Goal: Communication & Community: Answer question/provide support

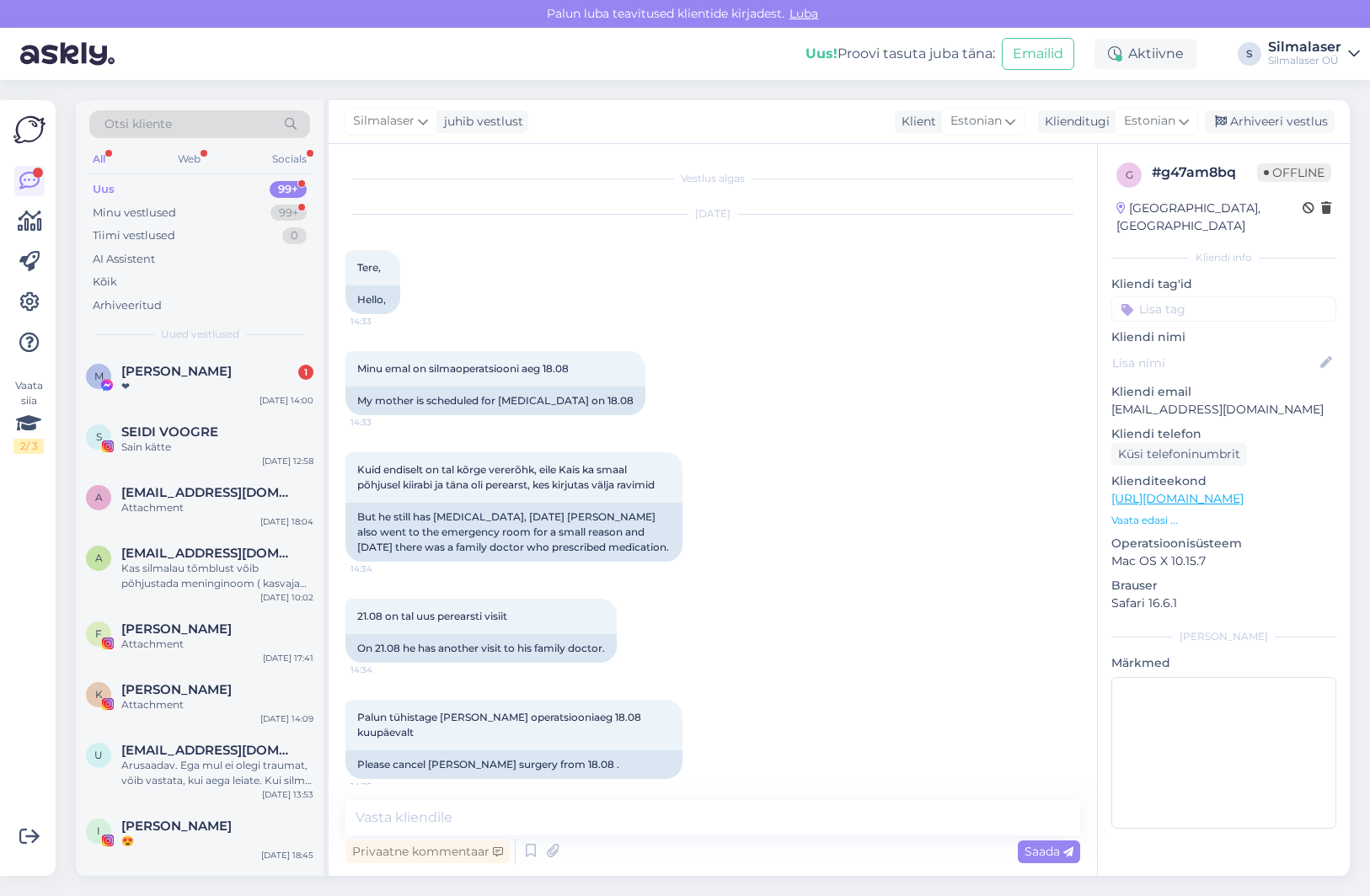
scroll to position [187, 0]
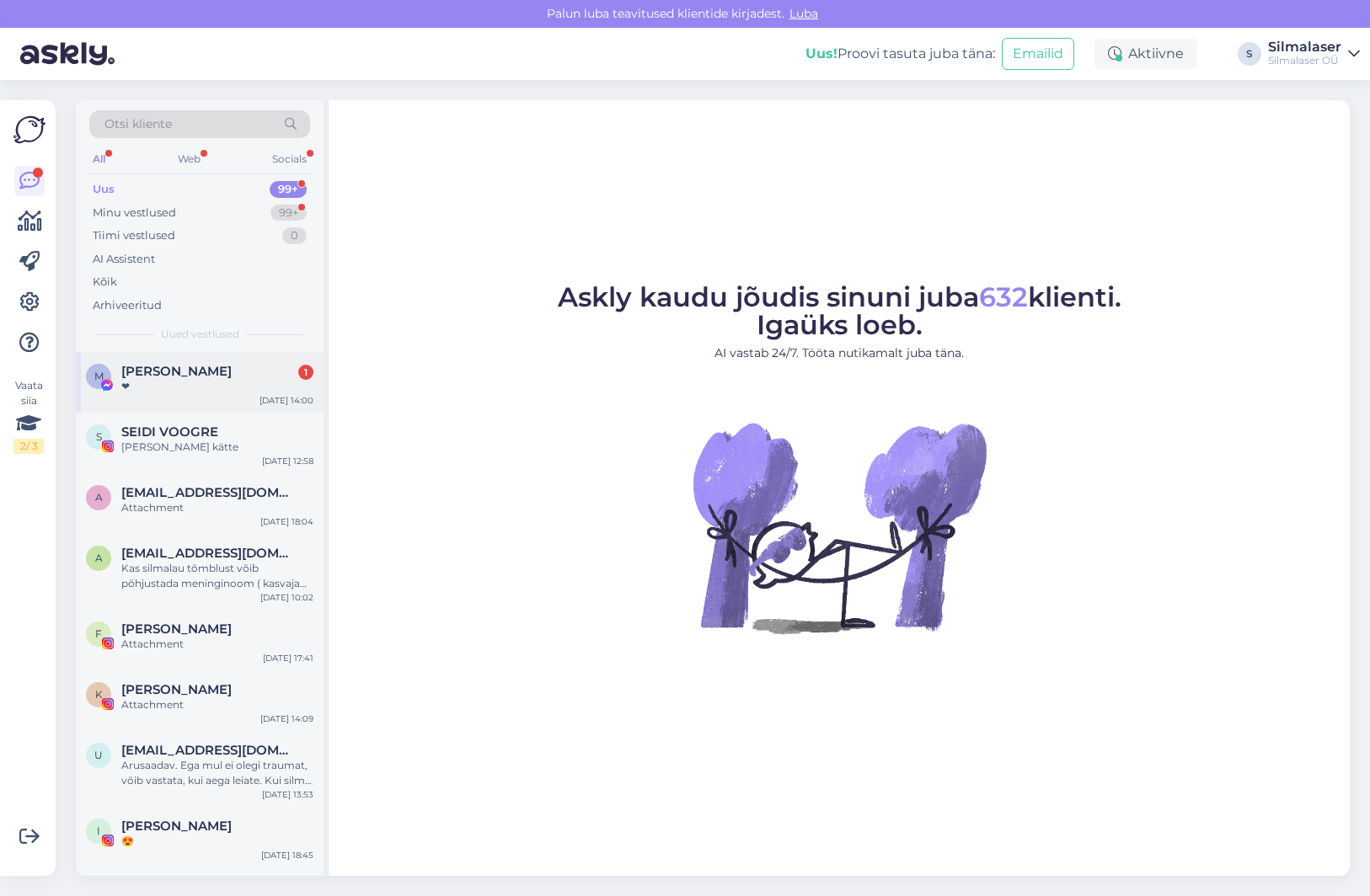
click at [189, 390] on div "❤" at bounding box center [217, 387] width 192 height 15
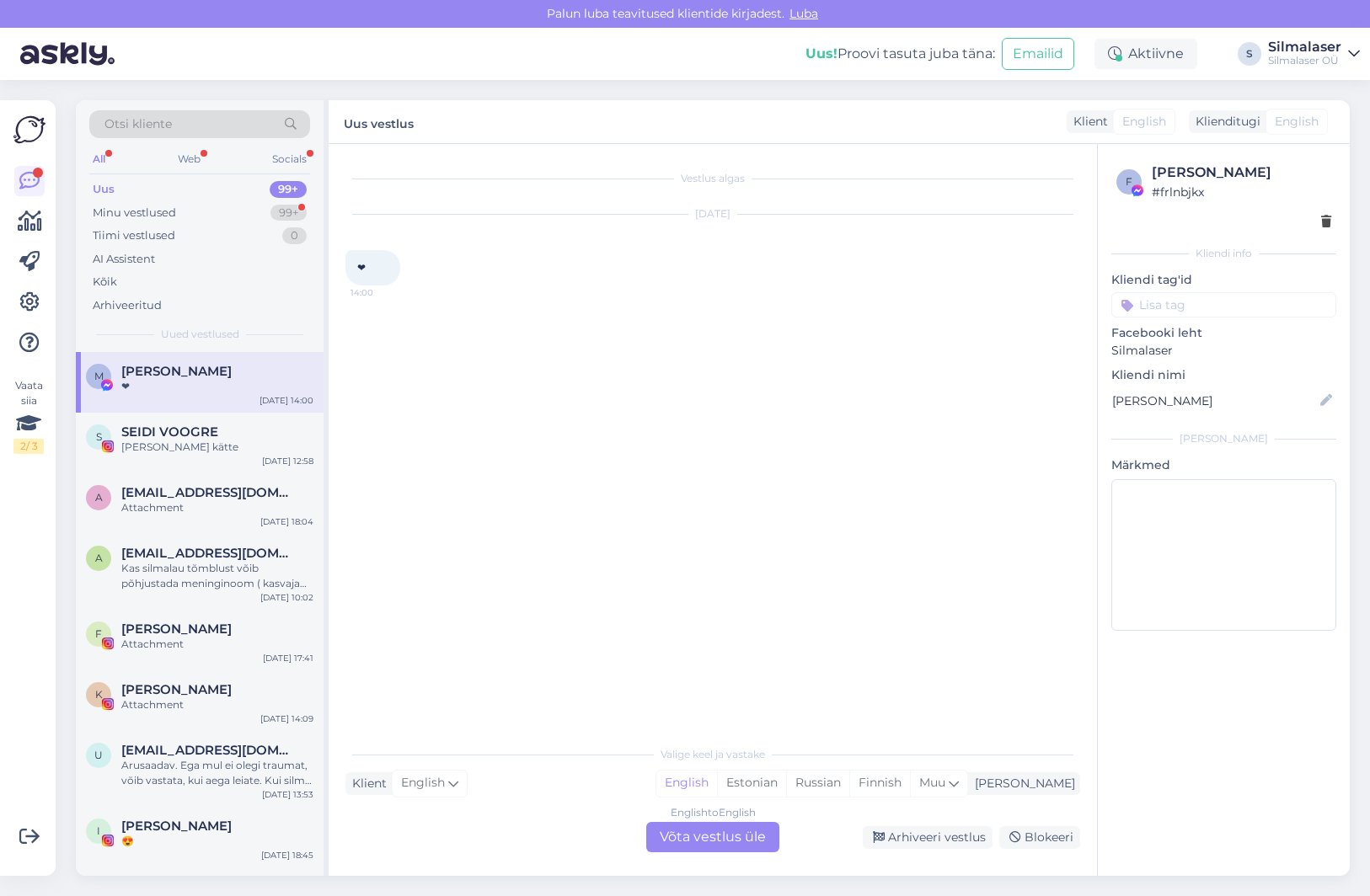
click at [136, 187] on div "Uus 99+" at bounding box center [200, 189] width 221 height 23
click at [181, 444] on div "[PERSON_NAME] kätte" at bounding box center [217, 447] width 192 height 15
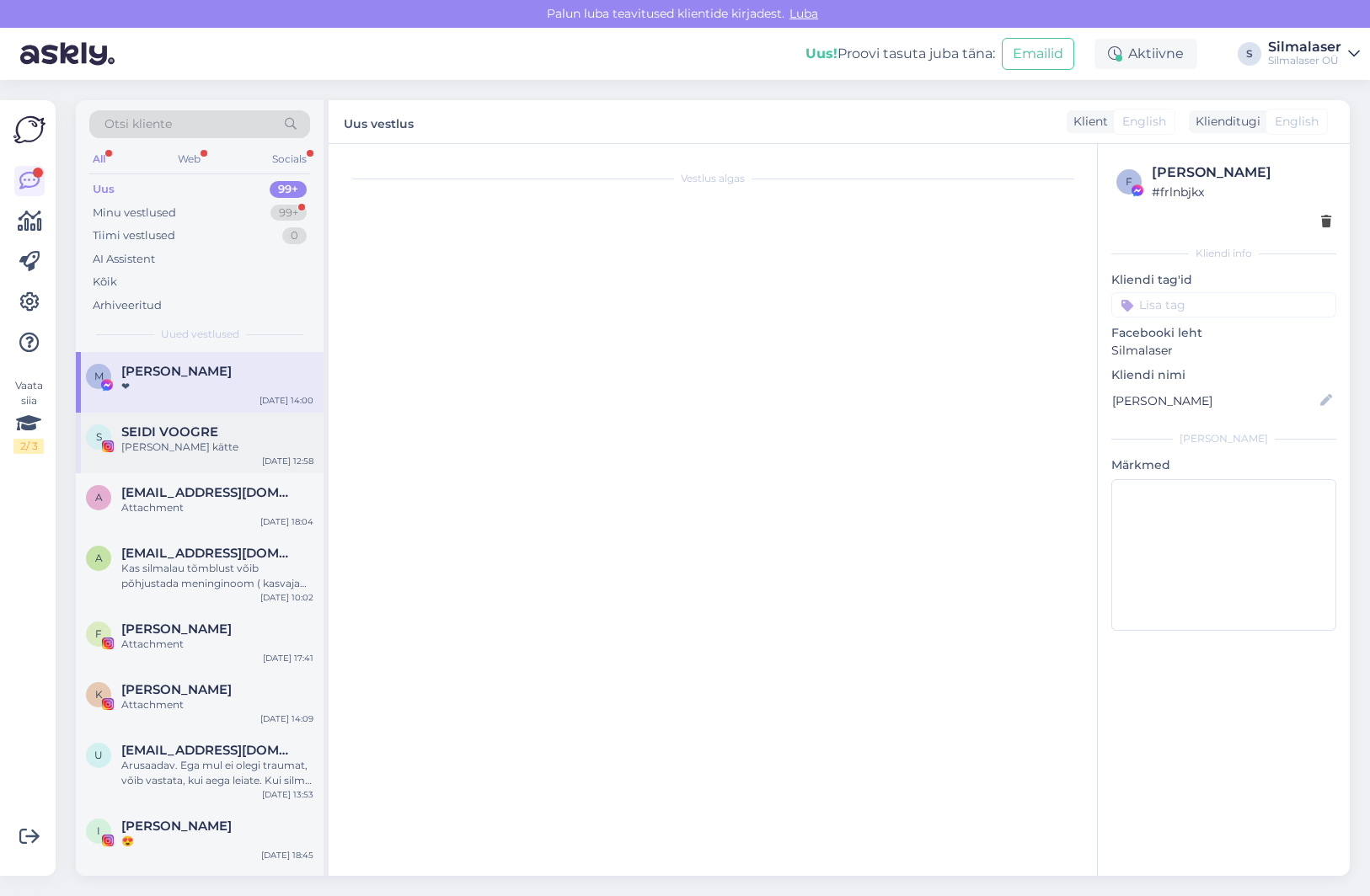
scroll to position [8391, 0]
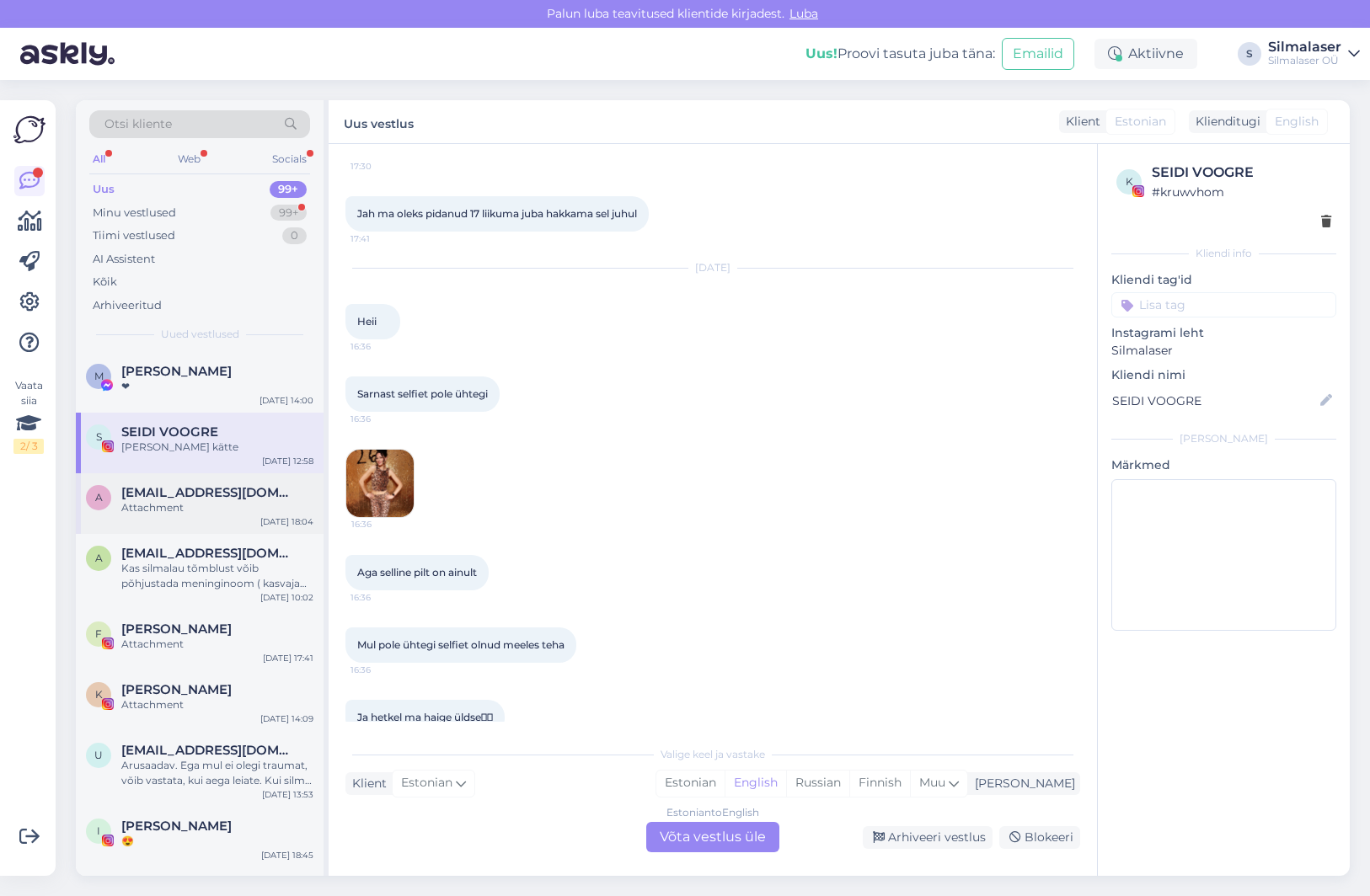
click at [187, 485] on span "[EMAIL_ADDRESS][DOMAIN_NAME]" at bounding box center [209, 493] width 175 height 15
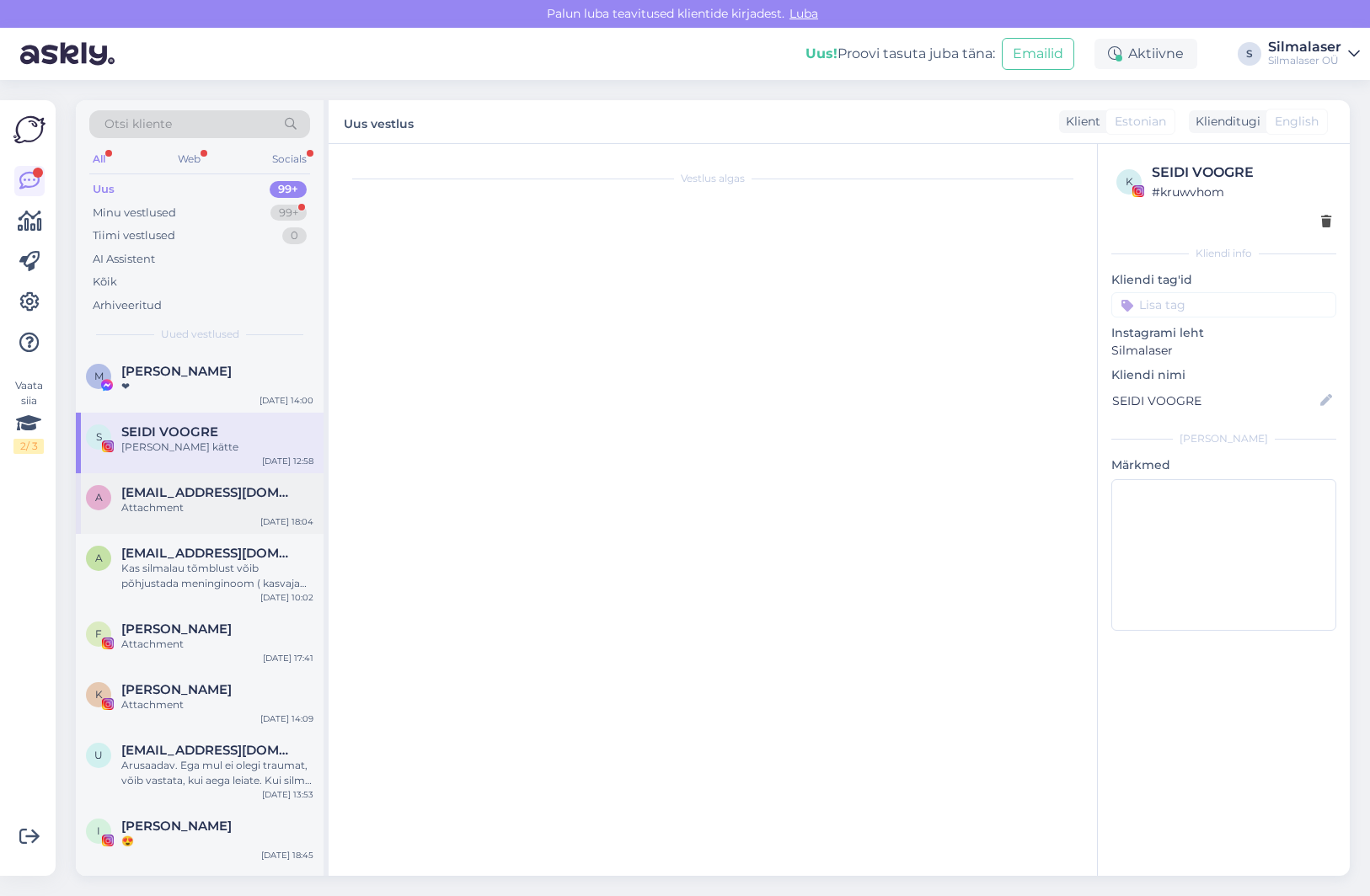
scroll to position [0, 0]
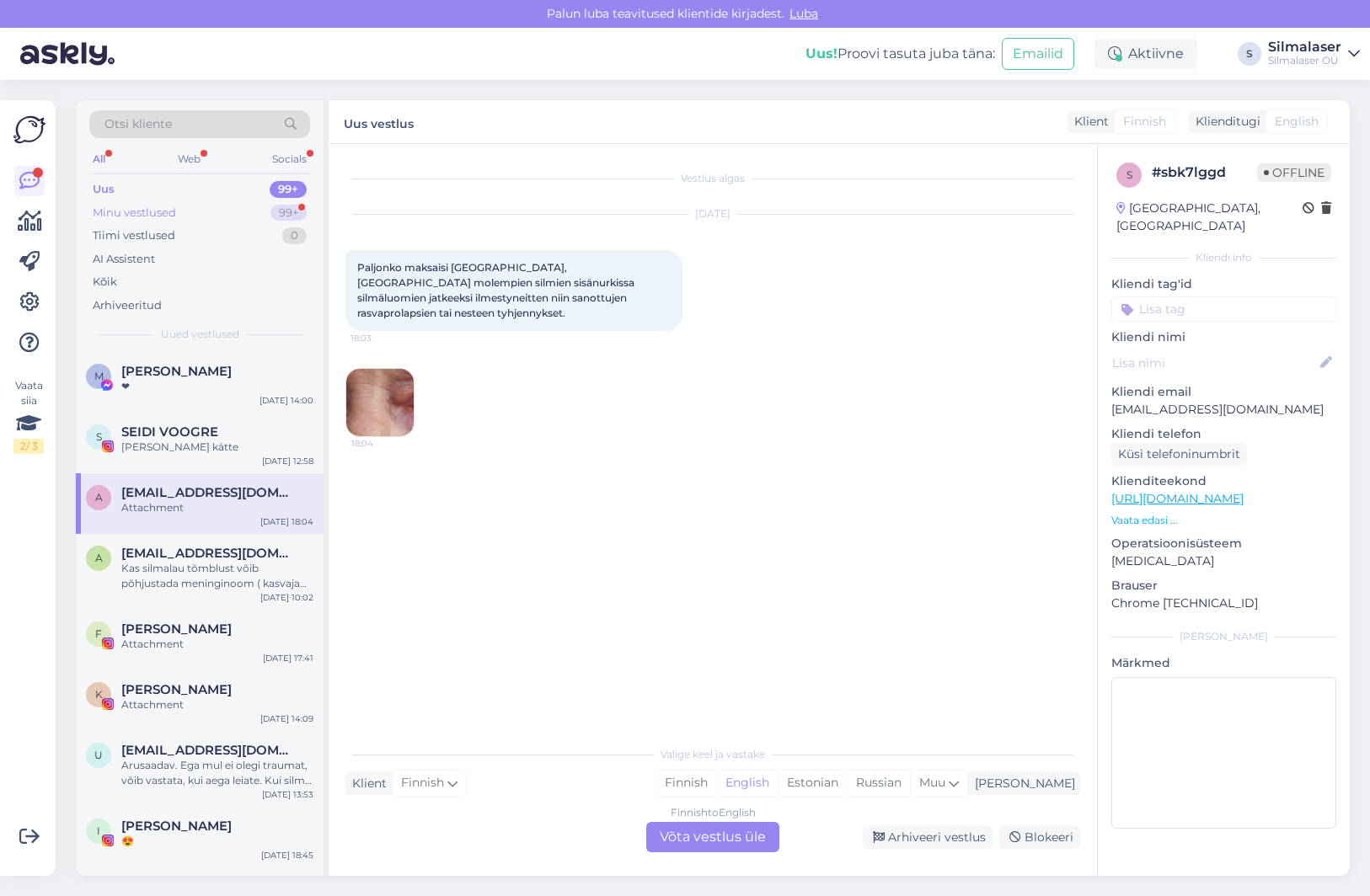
click at [131, 212] on div "Minu vestlused" at bounding box center [134, 213] width 83 height 17
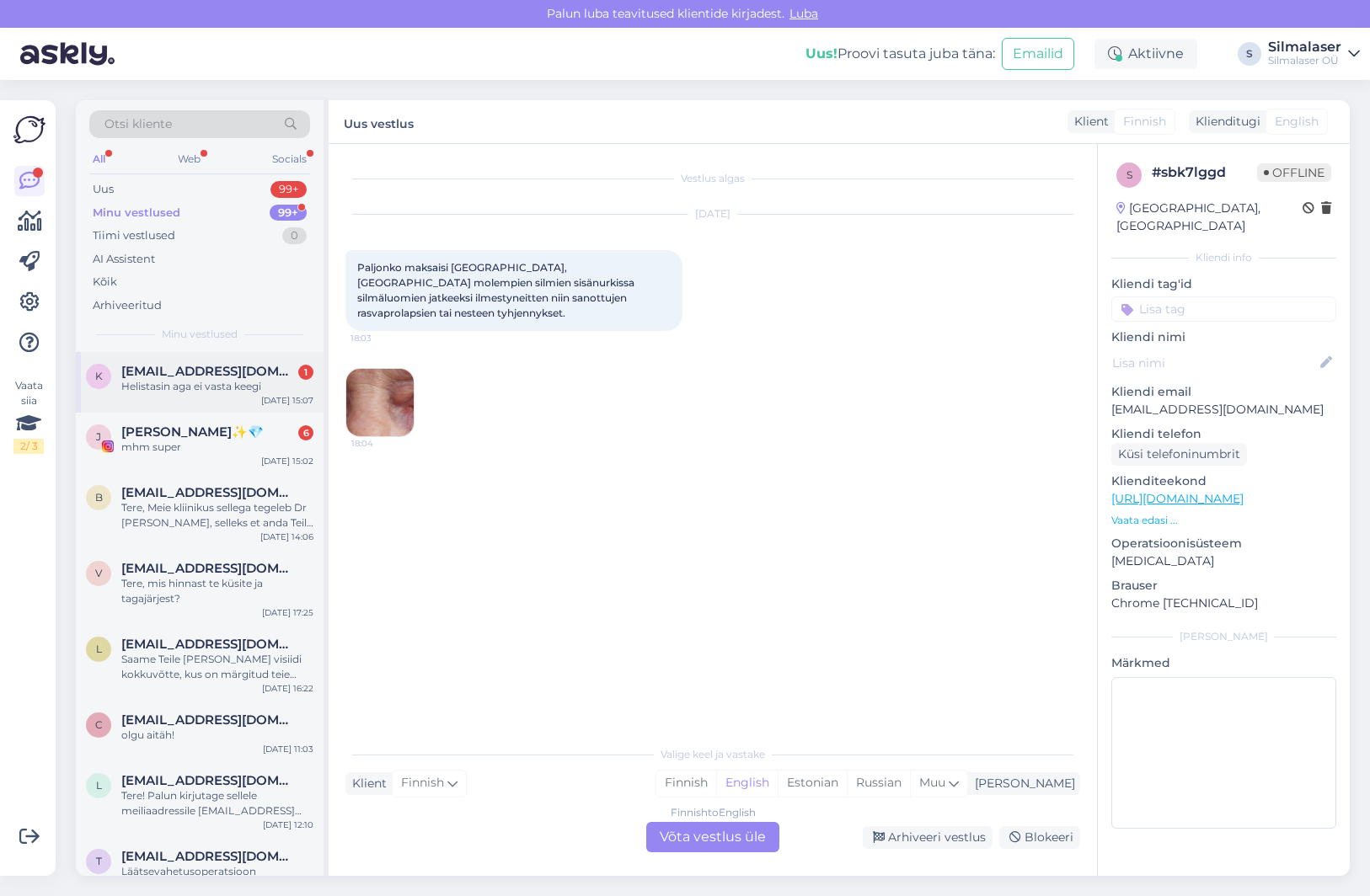
click at [203, 384] on div "Helistasin aga ei vasta keegi" at bounding box center [217, 387] width 192 height 15
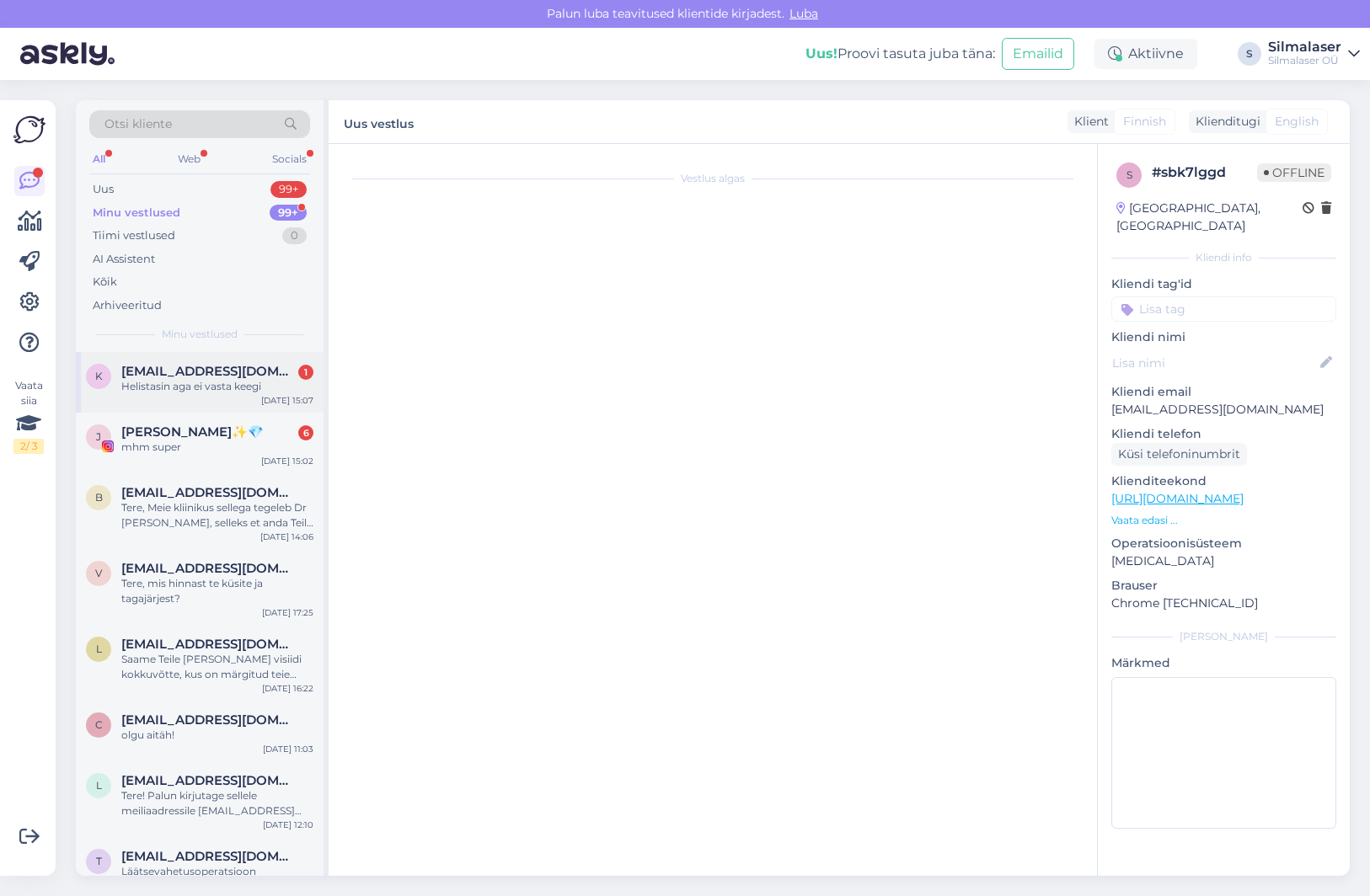
scroll to position [187, 0]
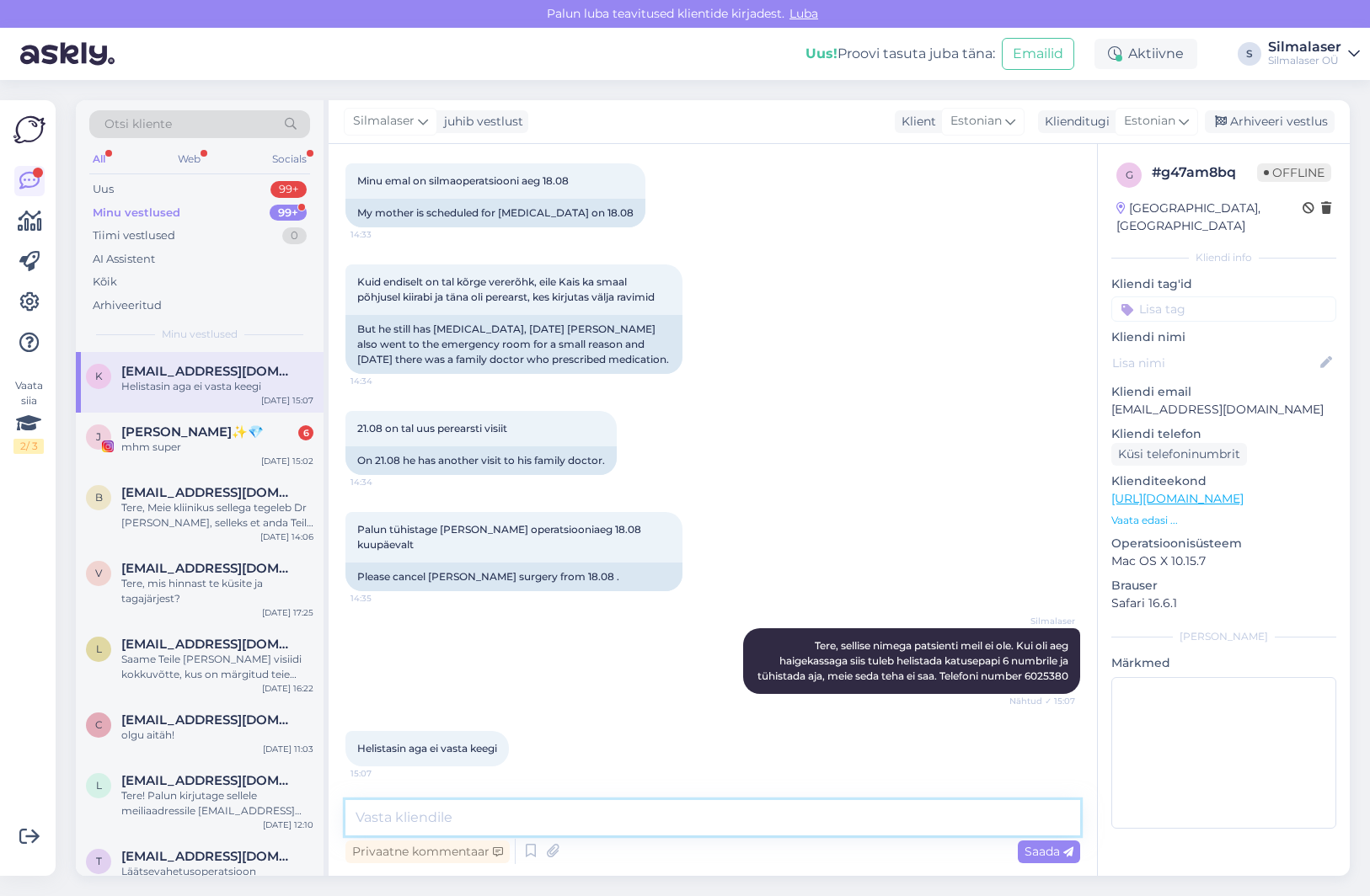
click at [488, 816] on textarea at bounding box center [713, 818] width 734 height 35
type textarea "p"
type textarea "Proovige uuesti, katusepapi töötab kella 17-ni."
